Goal: Task Accomplishment & Management: Use online tool/utility

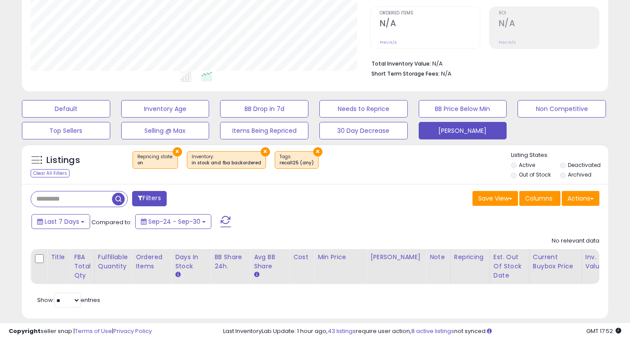
scroll to position [187, 0]
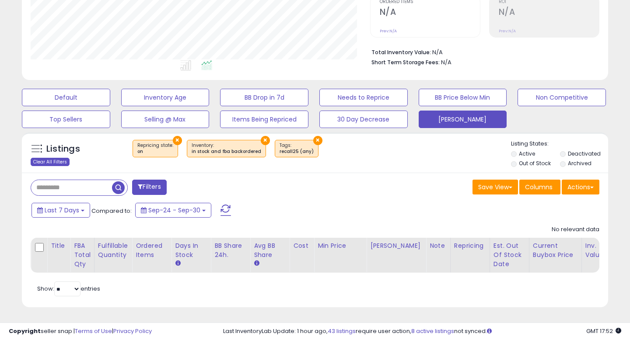
click at [55, 165] on div "Clear All Filters" at bounding box center [50, 162] width 39 height 8
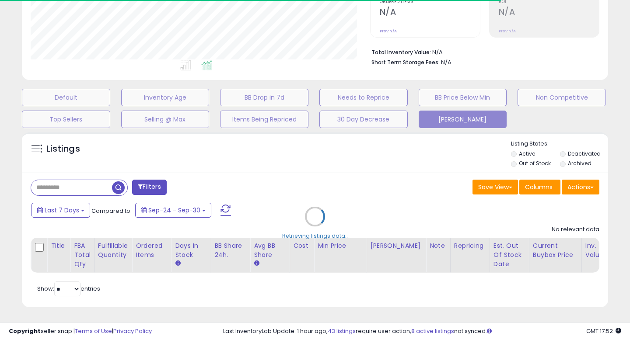
click at [57, 179] on div "Retrieving listings data.." at bounding box center [314, 223] width 599 height 190
click at [57, 185] on div "Retrieving listings data.." at bounding box center [314, 223] width 599 height 190
select select "*"
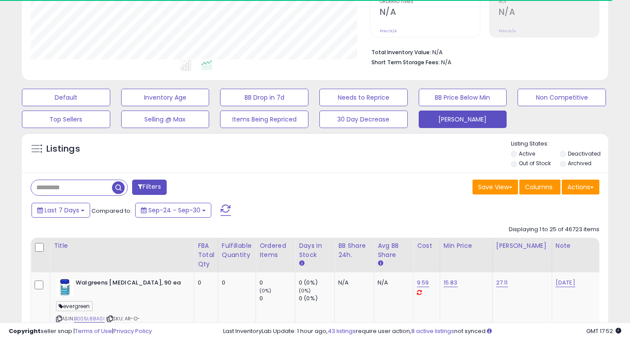
click at [151, 184] on button "Filters" at bounding box center [149, 187] width 34 height 15
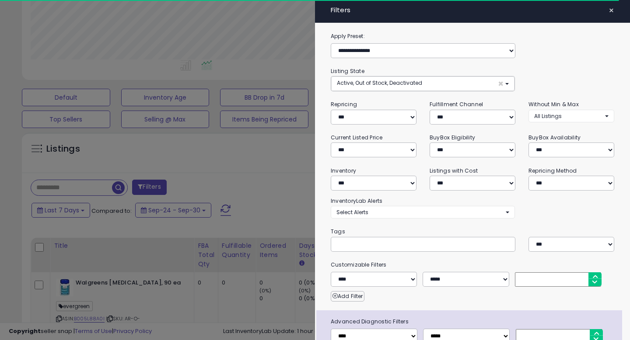
click at [366, 241] on input "text" at bounding box center [401, 244] width 131 height 9
type input "*********"
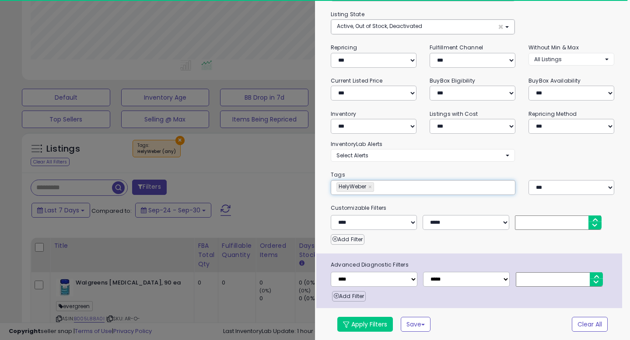
click at [372, 316] on div "**********" at bounding box center [472, 158] width 315 height 366
click at [371, 320] on button "Apply Filters" at bounding box center [365, 324] width 56 height 15
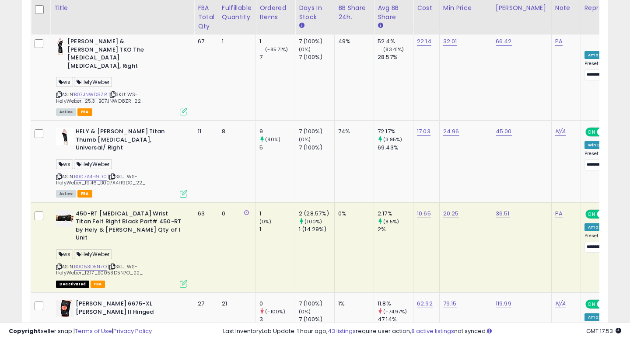
scroll to position [1282, 0]
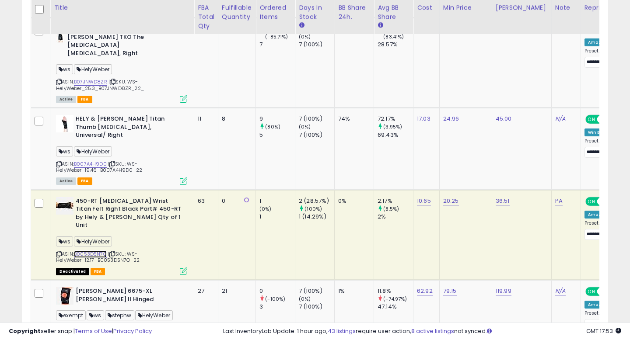
click at [95, 251] on link "B0053D5N7O" at bounding box center [90, 254] width 33 height 7
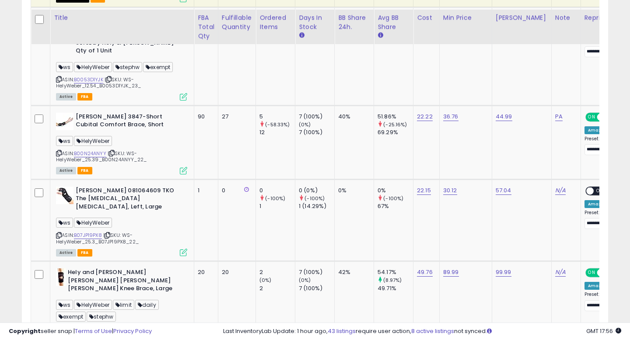
scroll to position [954, 0]
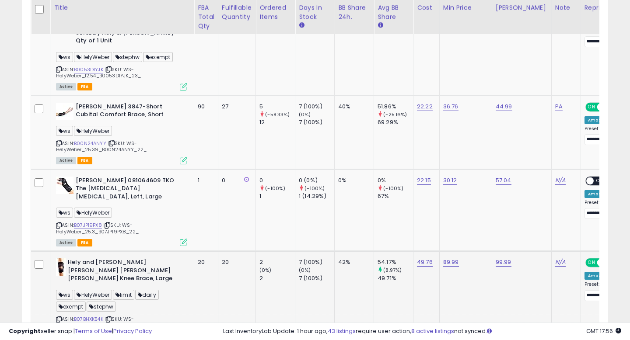
click at [61, 317] on icon at bounding box center [59, 319] width 6 height 5
